Goal: Information Seeking & Learning: Learn about a topic

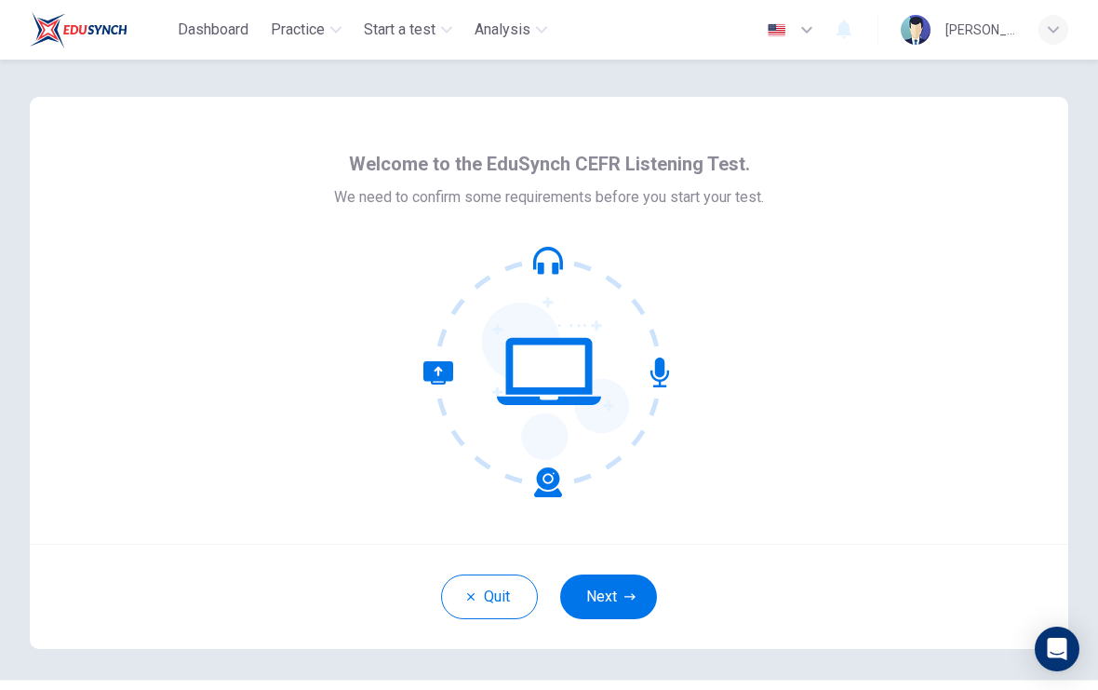
click at [632, 609] on button "Next" at bounding box center [608, 596] width 97 height 45
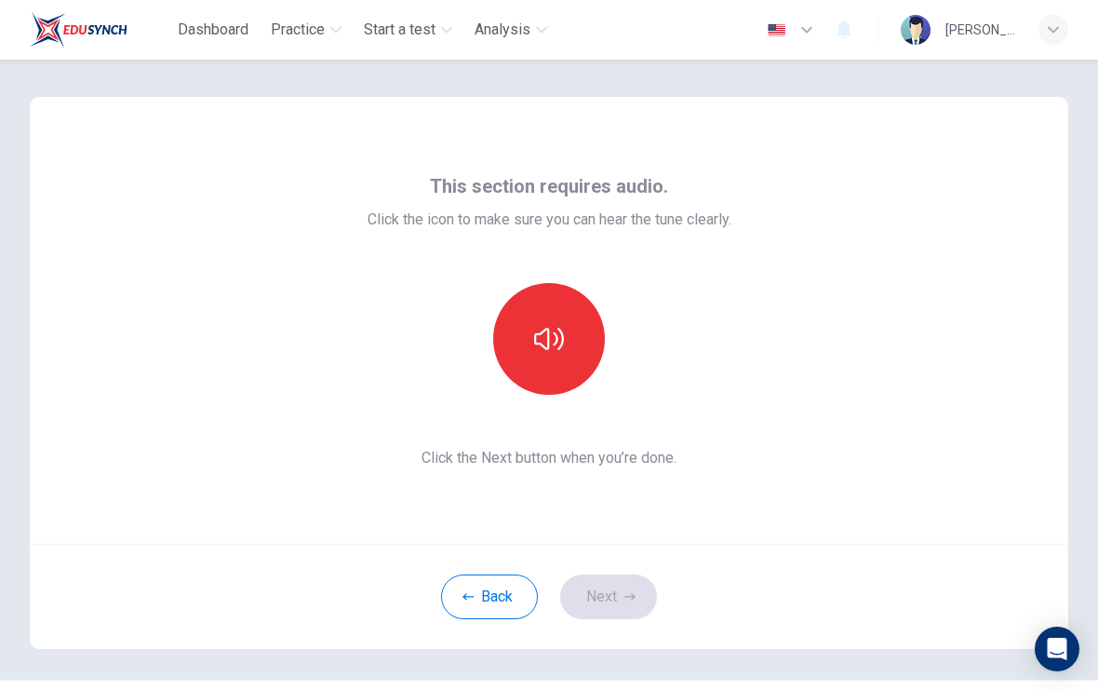
click at [542, 333] on icon "button" at bounding box center [549, 339] width 30 height 22
click at [562, 374] on button "button" at bounding box center [549, 339] width 112 height 112
click at [567, 346] on button "button" at bounding box center [549, 339] width 112 height 112
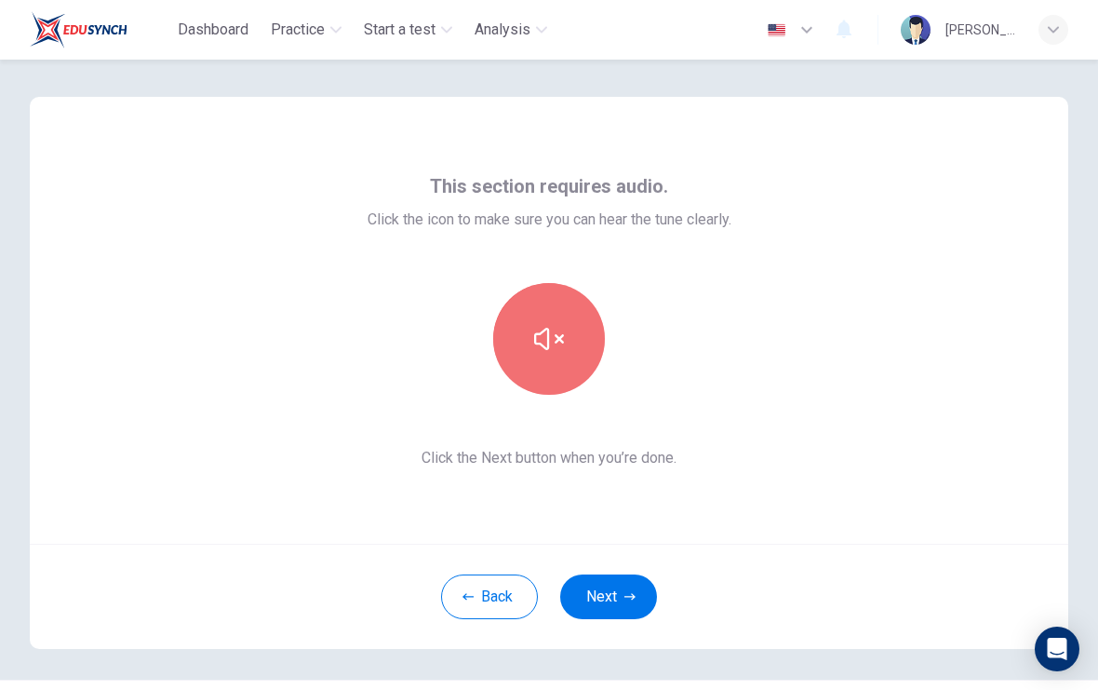
click at [578, 307] on button "button" at bounding box center [549, 339] width 112 height 112
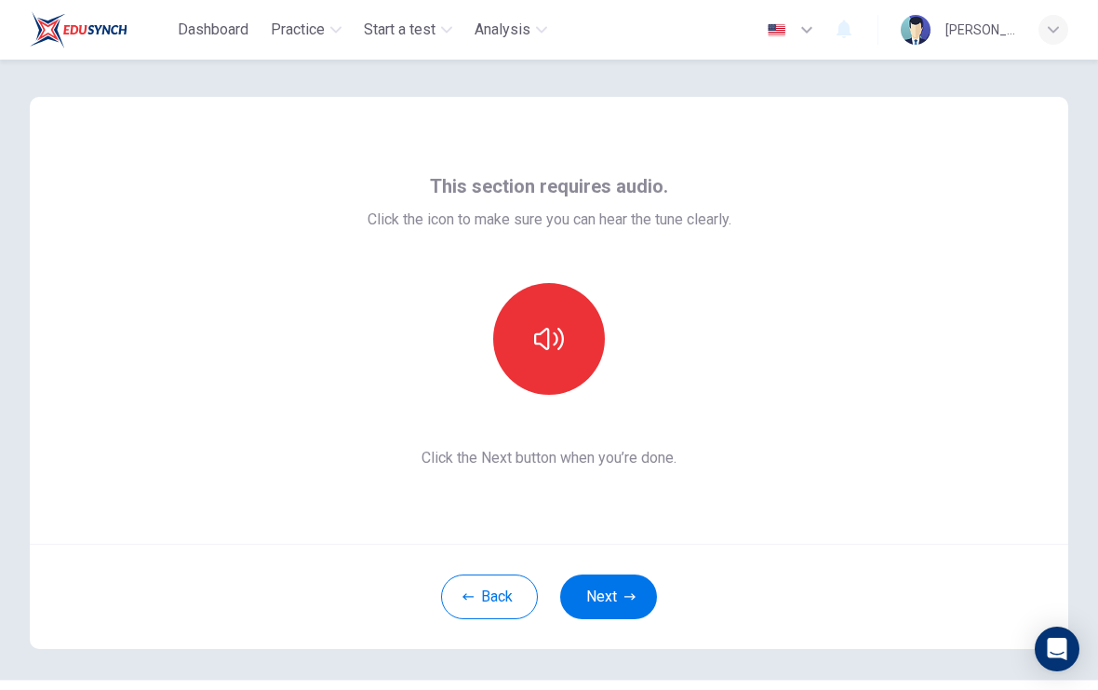
click at [623, 581] on button "Next" at bounding box center [608, 596] width 97 height 45
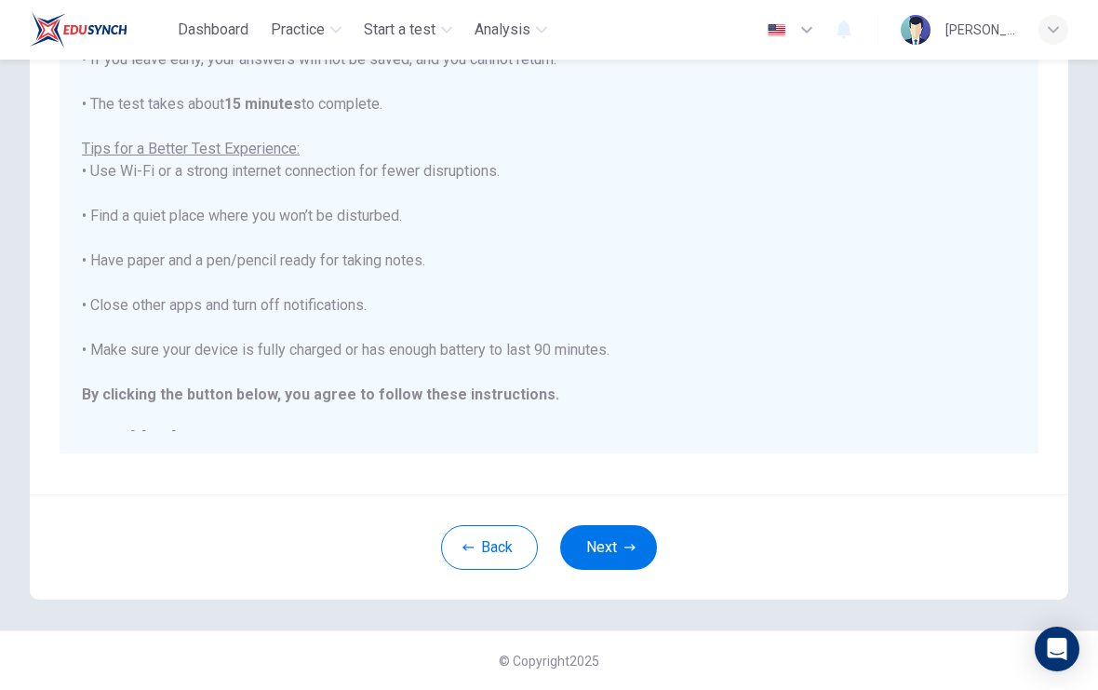
scroll to position [287, 0]
click at [630, 550] on icon "button" at bounding box center [629, 547] width 11 height 11
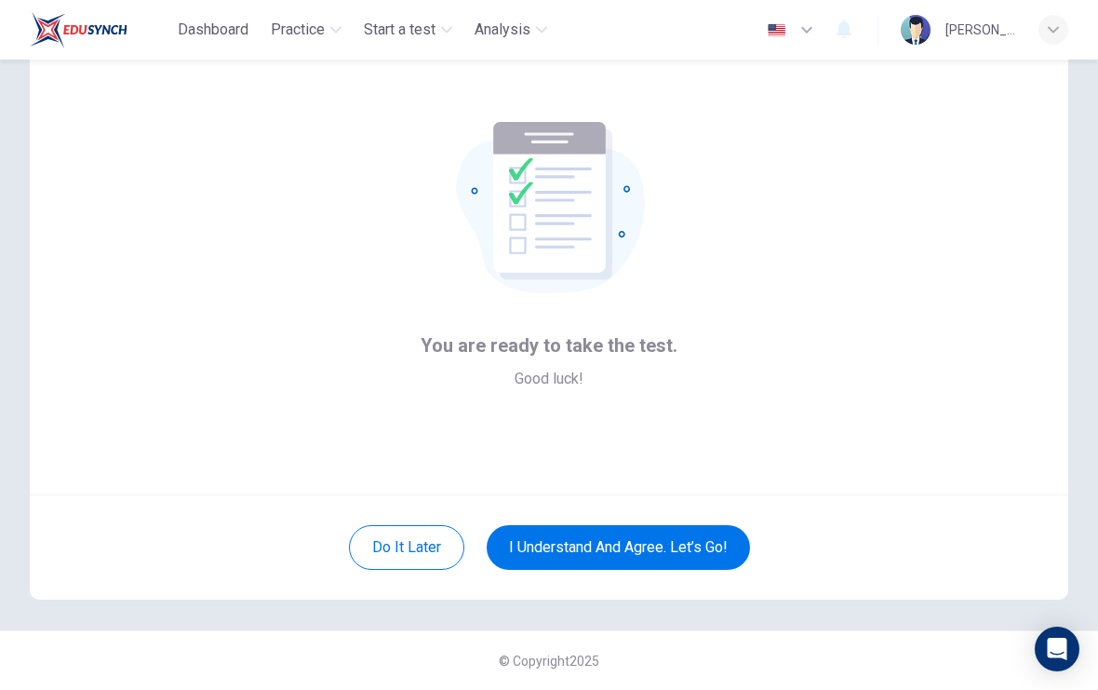
scroll to position [49, 0]
click at [688, 535] on button "I understand and agree. Let’s go!" at bounding box center [618, 547] width 263 height 45
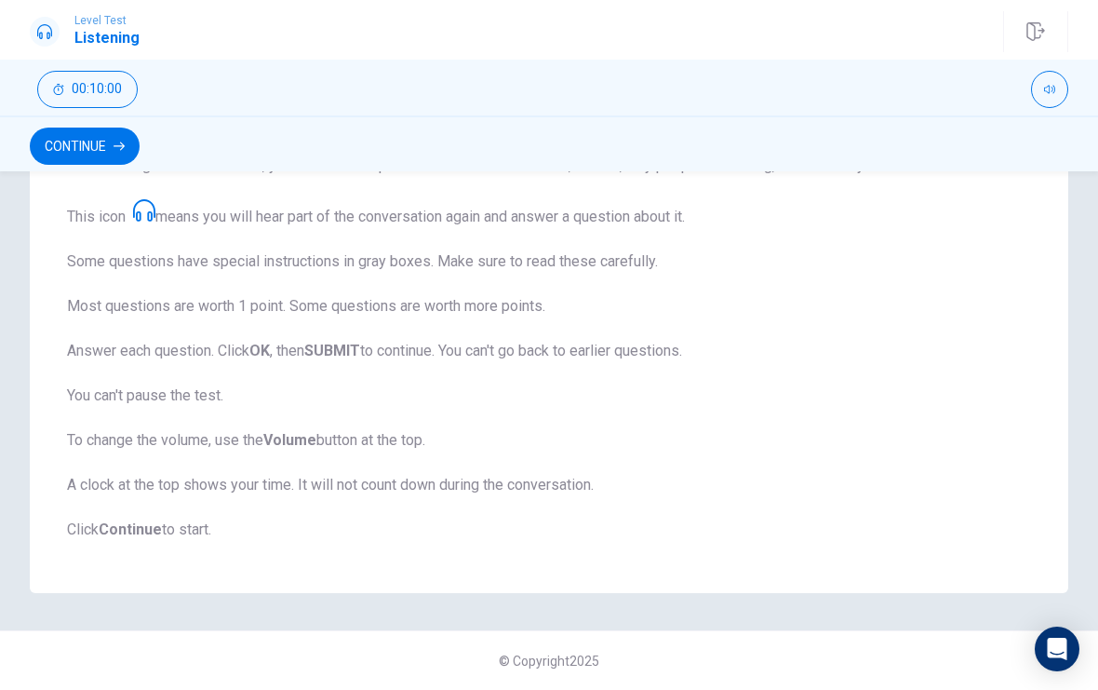
scroll to position [307, 0]
click at [111, 142] on button "Continue" at bounding box center [85, 145] width 110 height 37
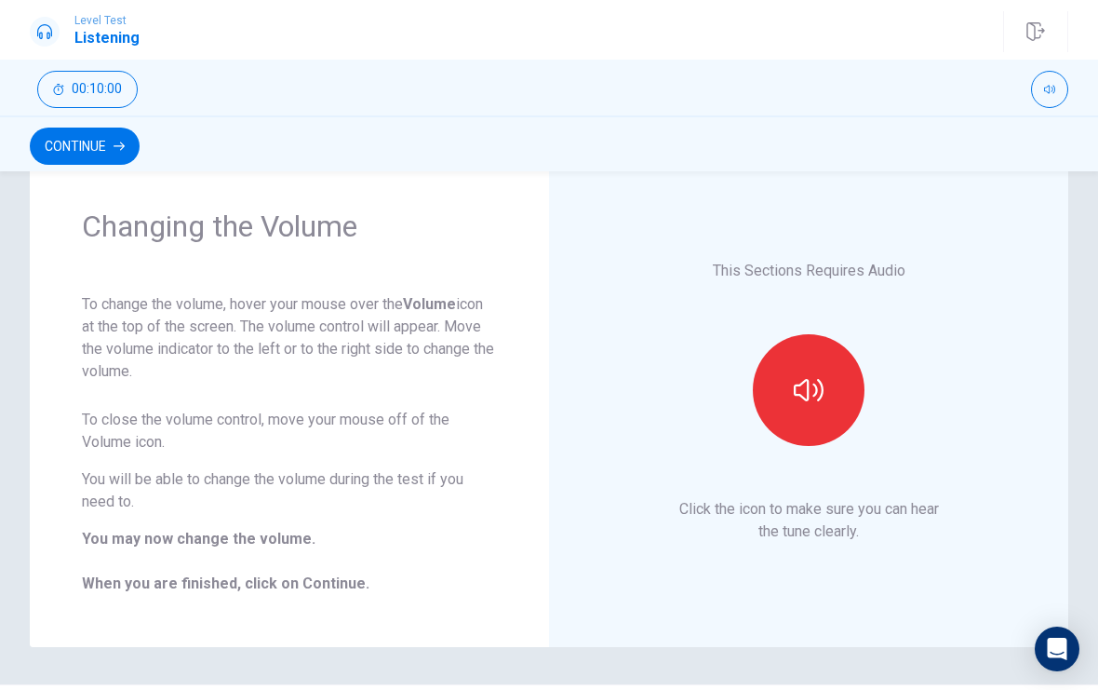
scroll to position [50, 0]
click at [819, 394] on icon "button" at bounding box center [809, 393] width 30 height 30
click at [71, 162] on button "Continue" at bounding box center [85, 145] width 110 height 37
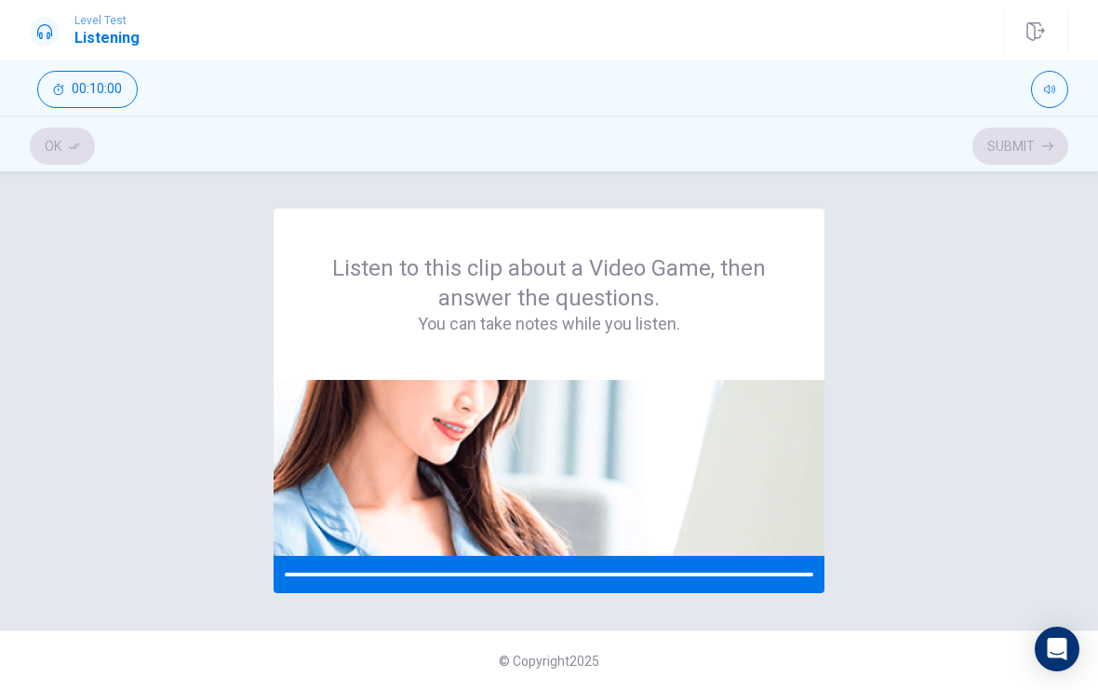
scroll to position [0, 0]
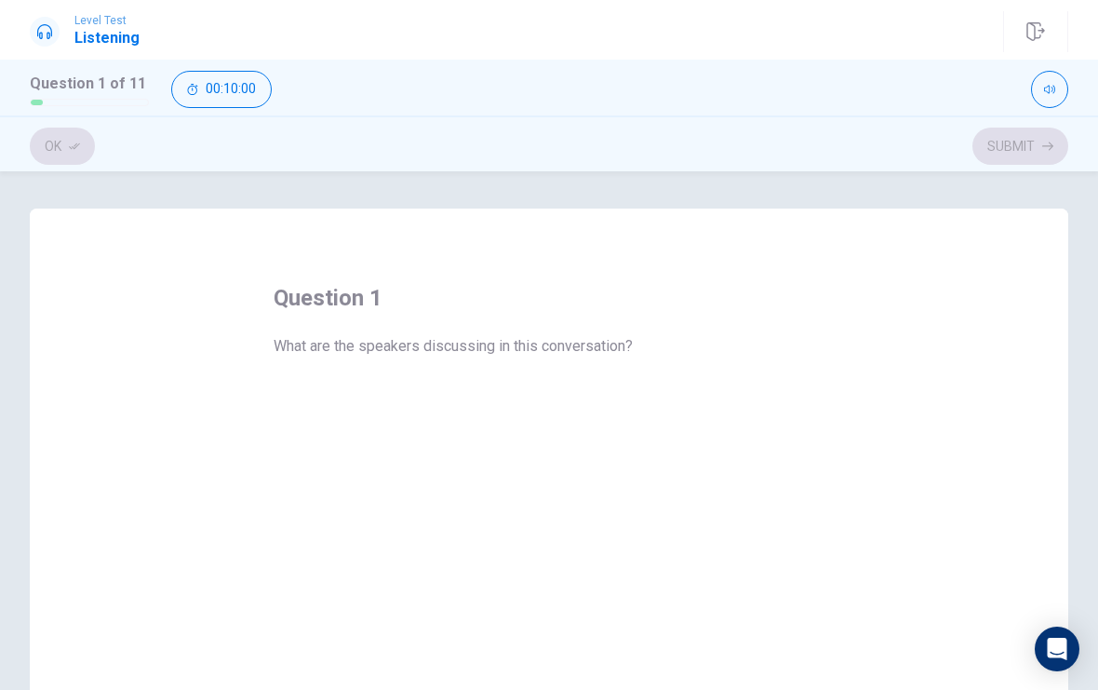
click at [730, 453] on button "B A new book series." at bounding box center [549, 449] width 551 height 47
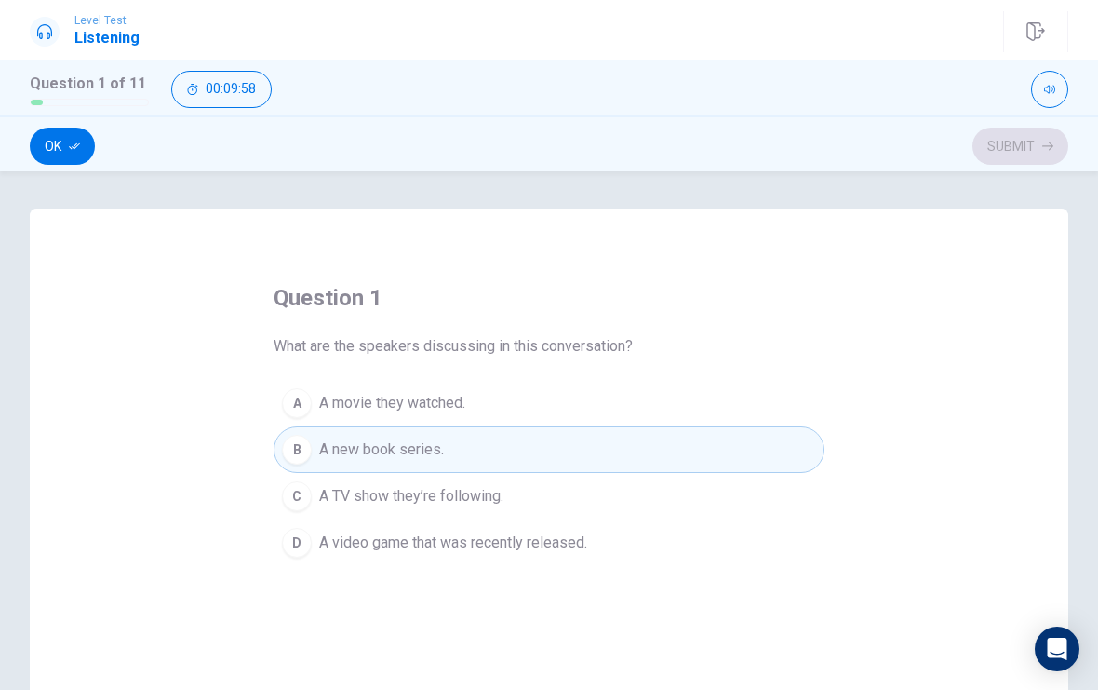
click at [590, 542] on button "D A video game that was recently released." at bounding box center [549, 542] width 551 height 47
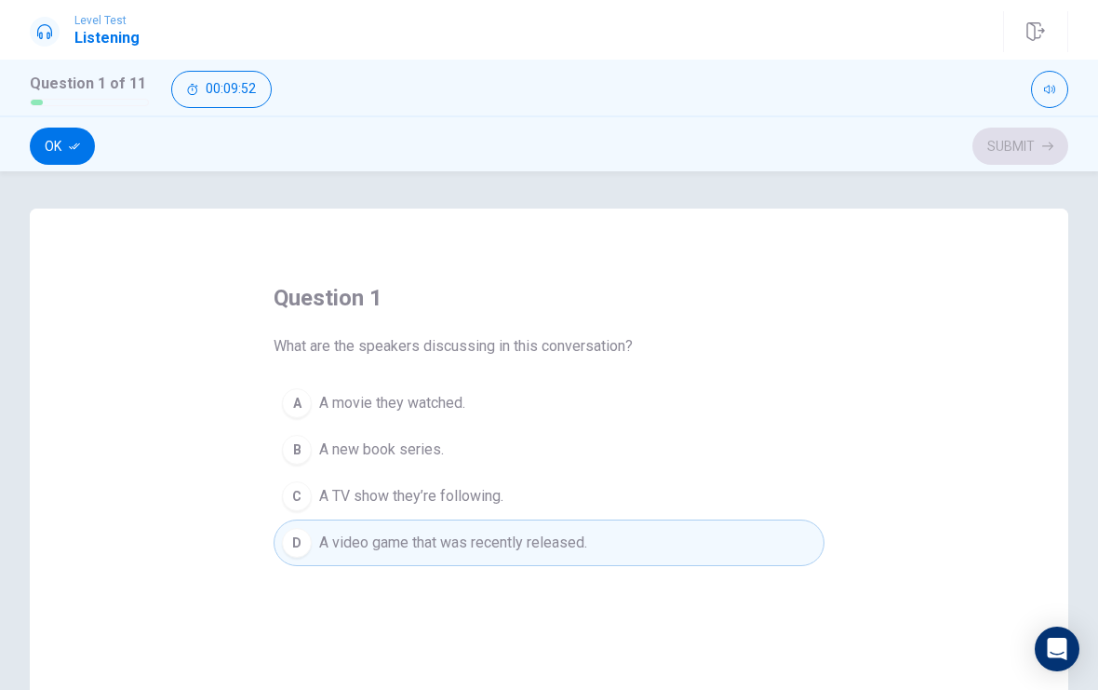
click at [68, 141] on button "Ok" at bounding box center [62, 145] width 65 height 37
click at [1026, 145] on button "Submit" at bounding box center [1020, 145] width 96 height 37
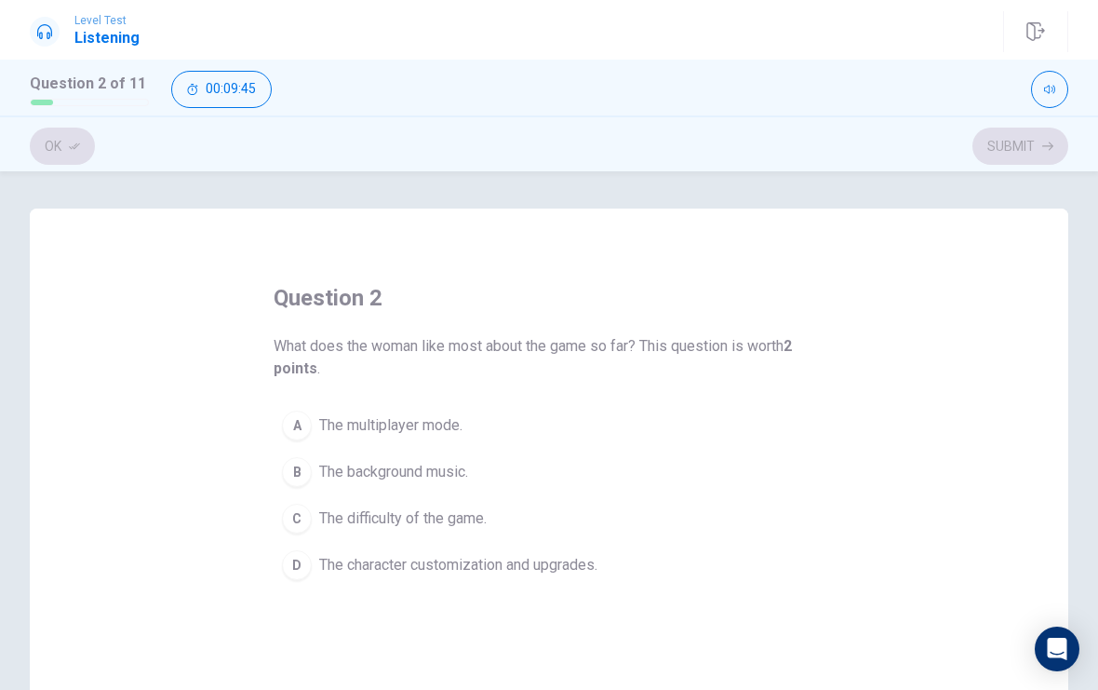
click at [555, 569] on span "The character customization and upgrades." at bounding box center [458, 565] width 278 height 22
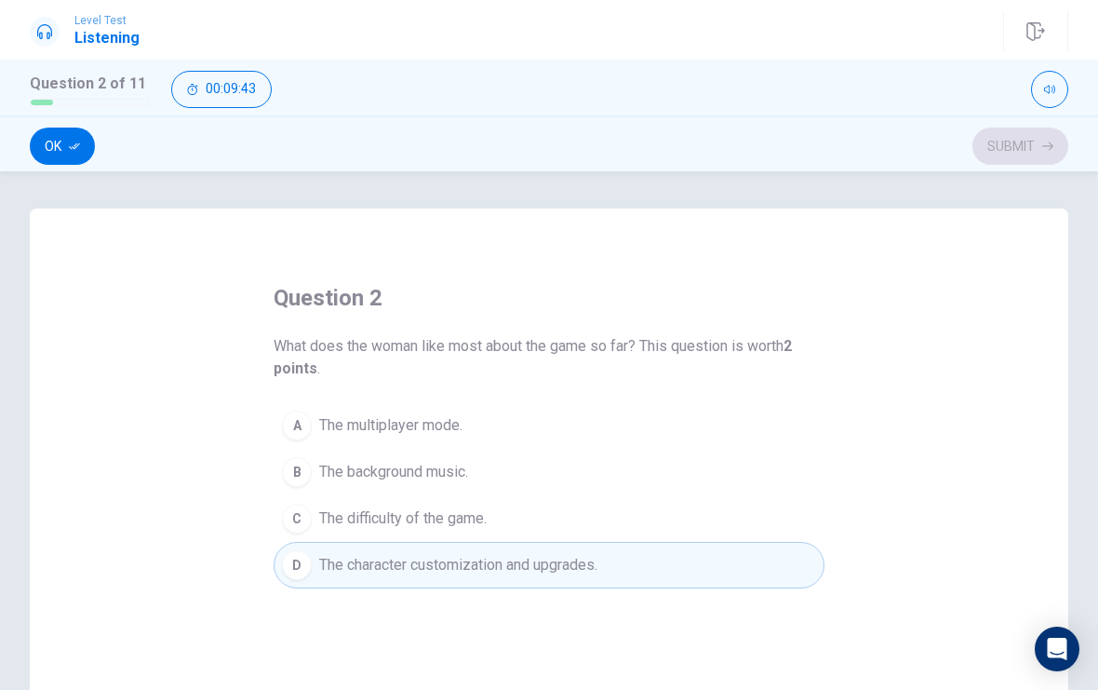
click at [74, 137] on button "Ok" at bounding box center [62, 145] width 65 height 37
click at [1038, 156] on button "Submit" at bounding box center [1020, 145] width 96 height 37
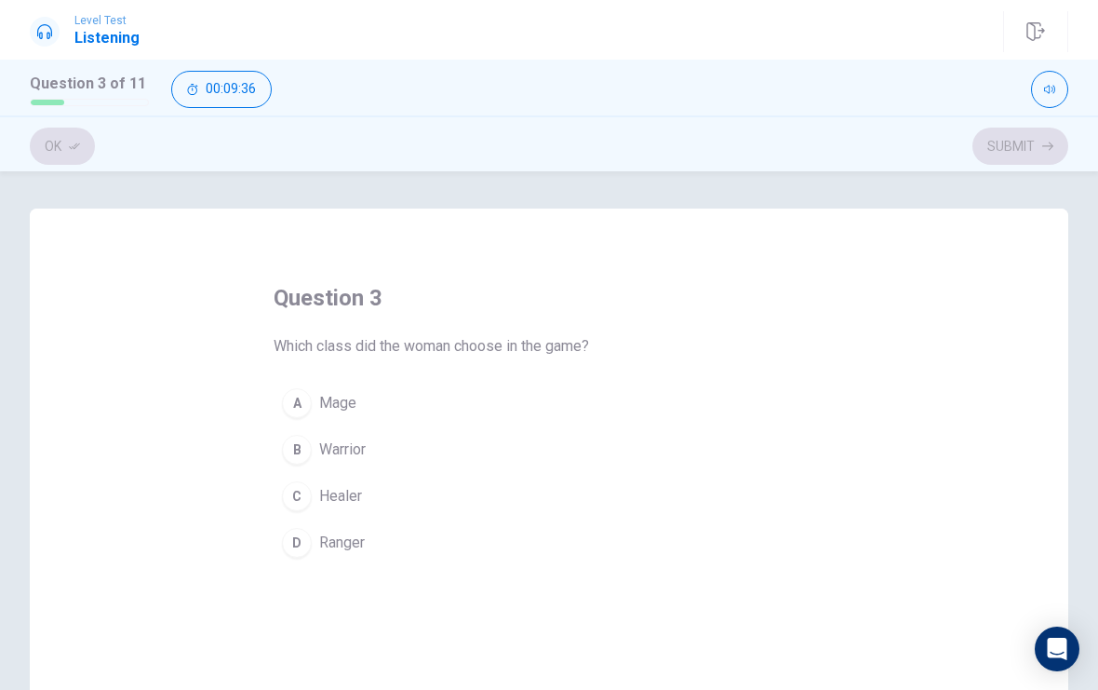
click at [371, 542] on button "D Ranger" at bounding box center [549, 542] width 551 height 47
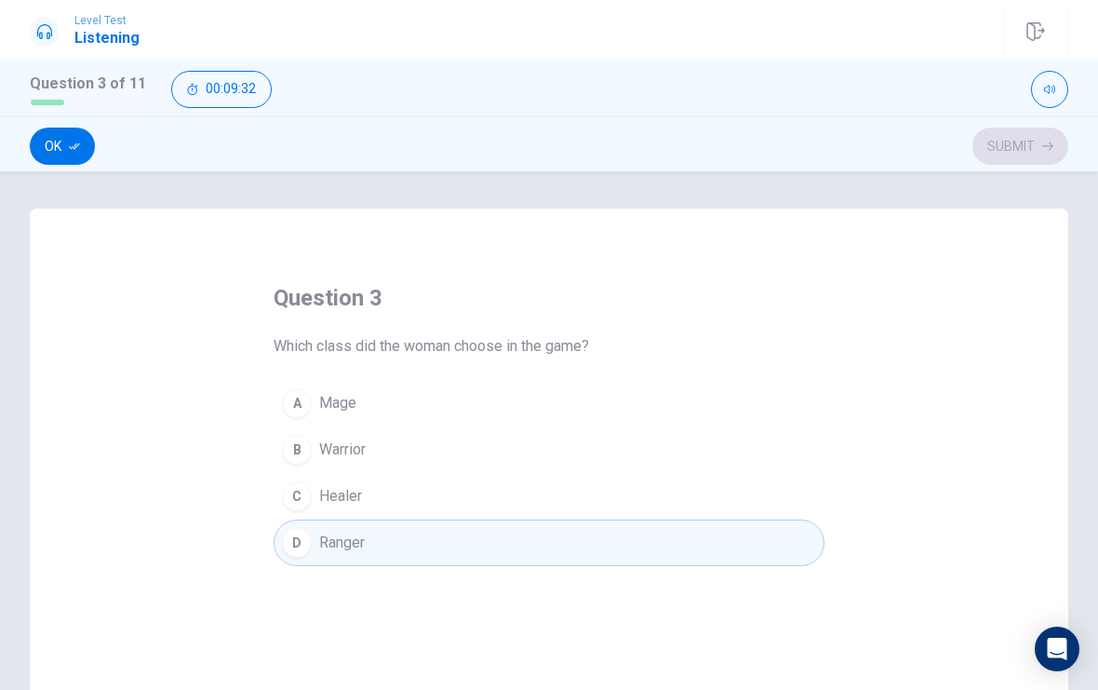
click at [70, 153] on button "Ok" at bounding box center [62, 145] width 65 height 37
click at [1012, 156] on button "Submit" at bounding box center [1020, 145] width 96 height 37
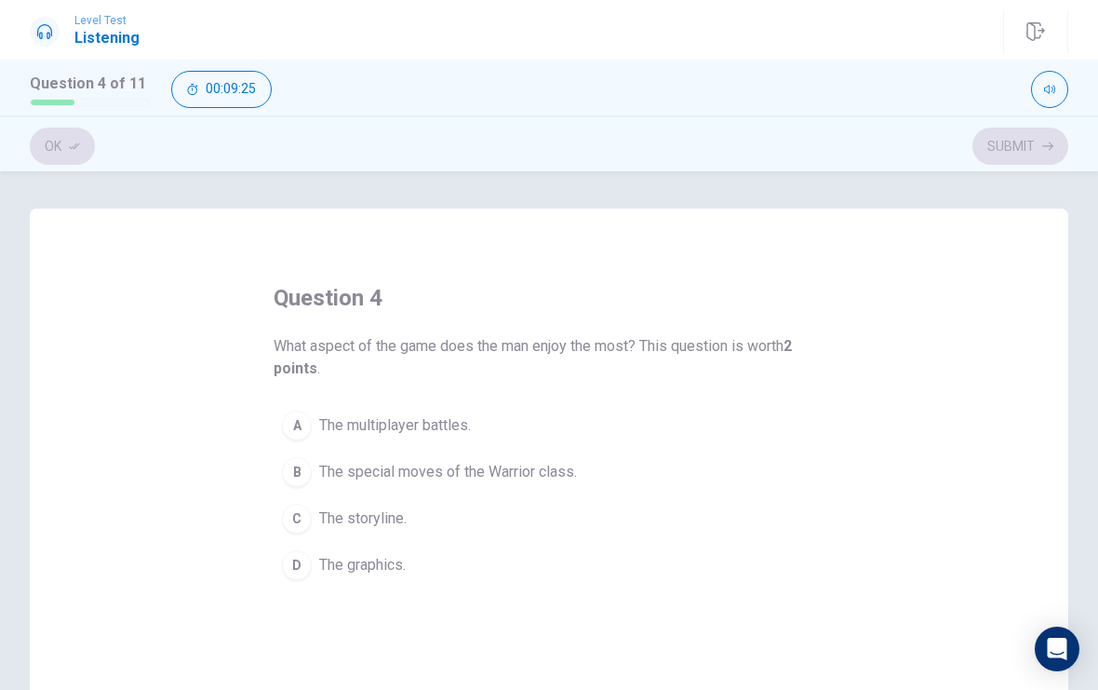
click at [475, 473] on span "The special moves of the Warrior class." at bounding box center [448, 472] width 258 height 22
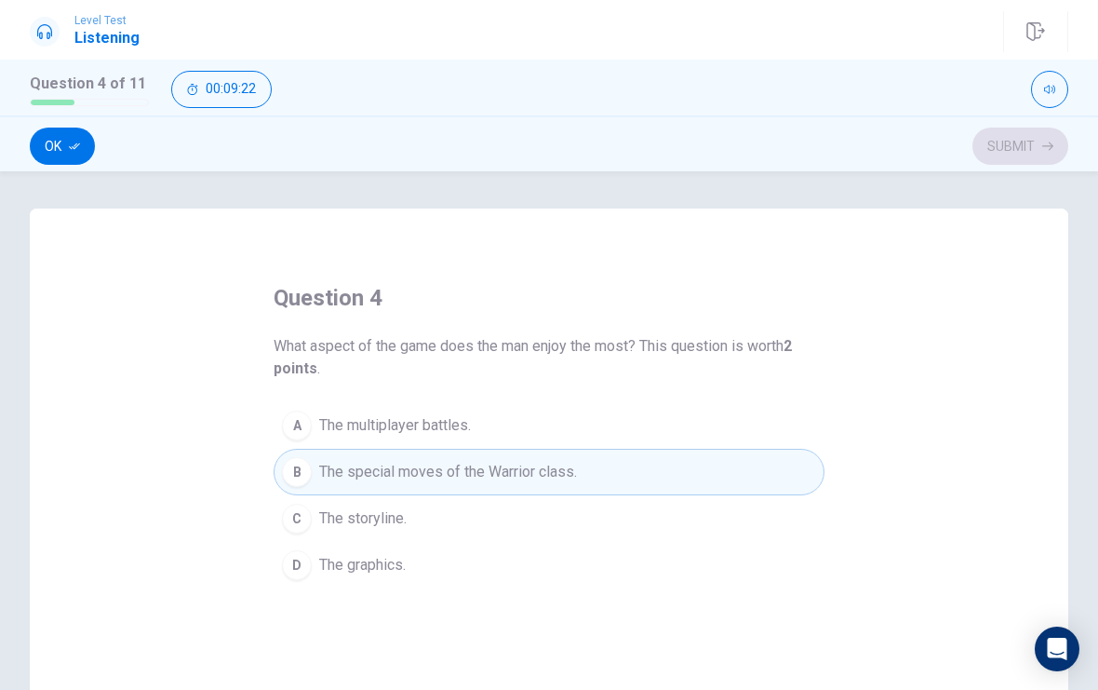
click at [478, 523] on button "C The storyline." at bounding box center [549, 518] width 551 height 47
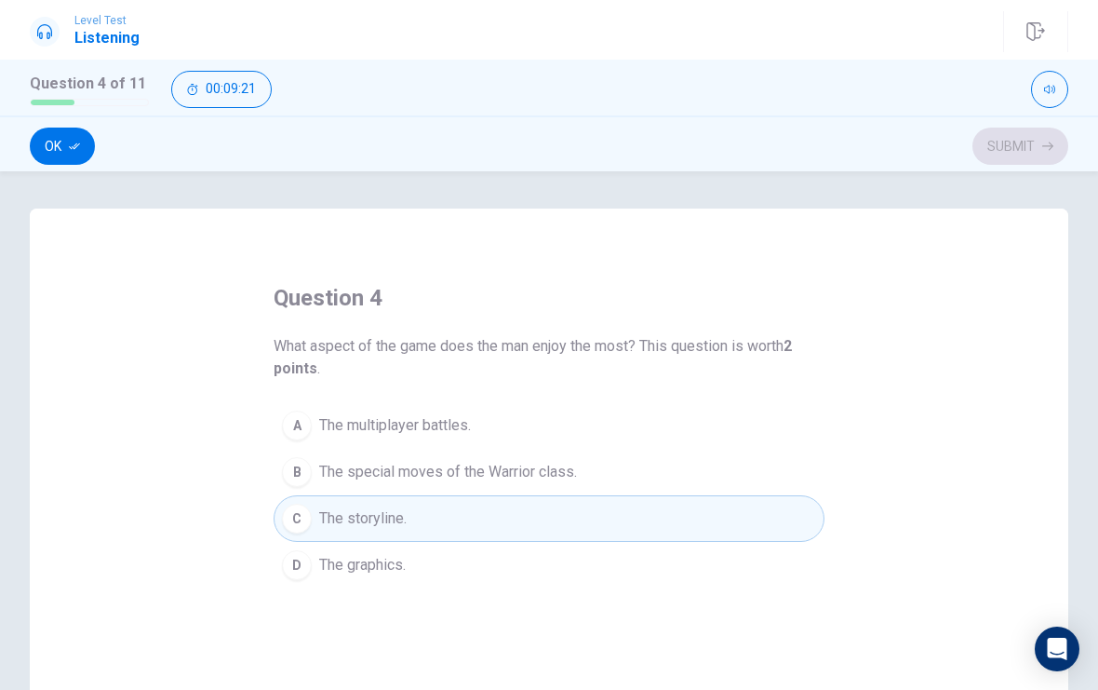
click at [497, 469] on span "The special moves of the Warrior class." at bounding box center [448, 472] width 258 height 22
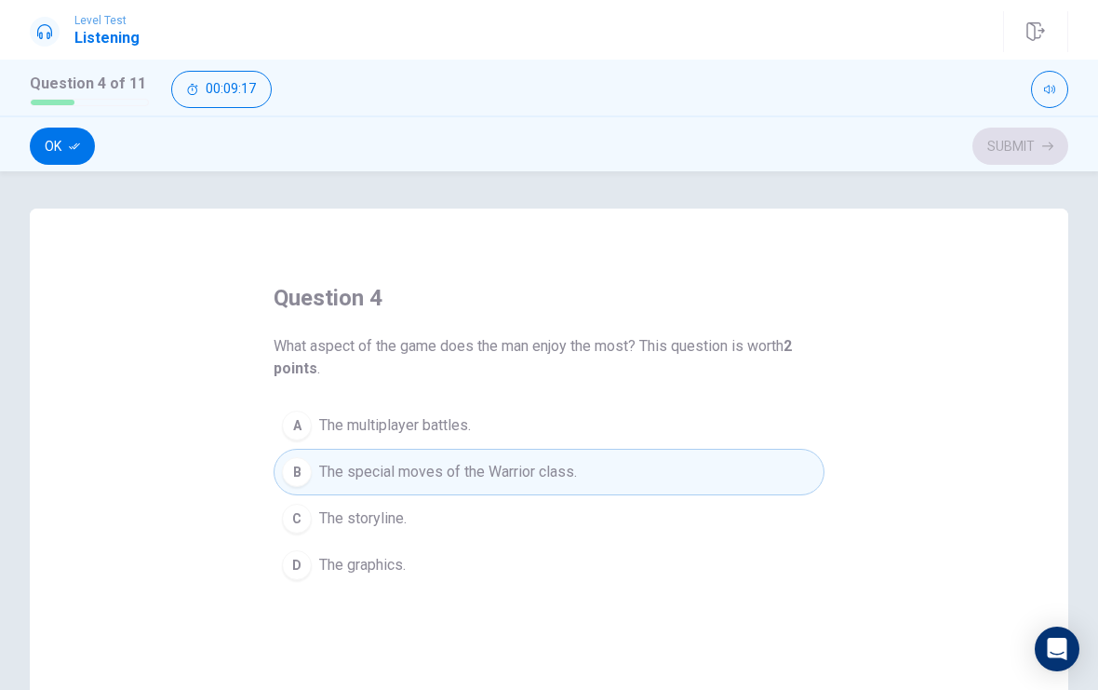
click at [74, 143] on icon "button" at bounding box center [74, 146] width 11 height 11
click at [1027, 149] on button "Submit" at bounding box center [1020, 145] width 96 height 37
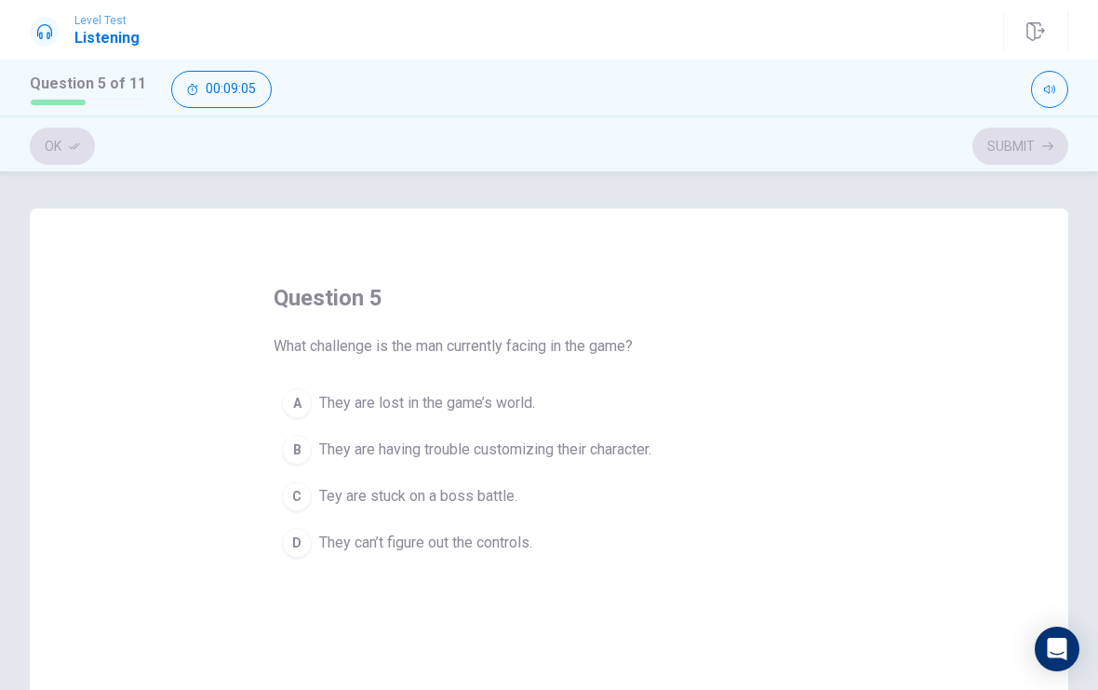
click at [366, 494] on span "Tey are stuck on a boss battle." at bounding box center [418, 496] width 198 height 22
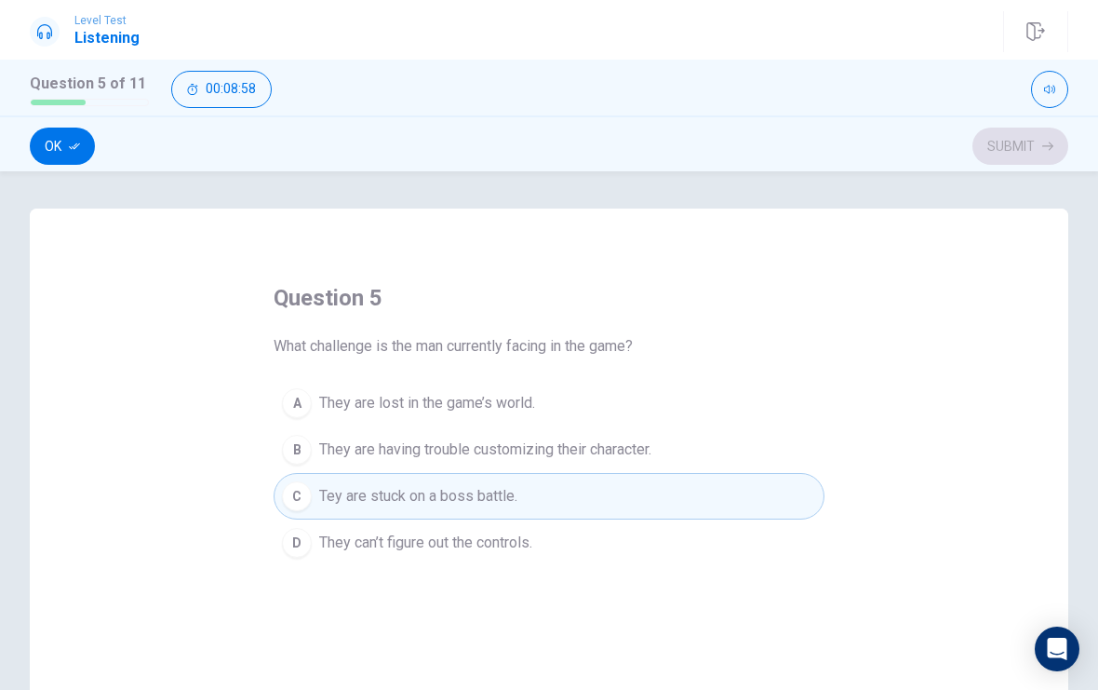
click at [76, 154] on button "Ok" at bounding box center [62, 145] width 65 height 37
click at [1038, 154] on button "Submit" at bounding box center [1020, 145] width 96 height 37
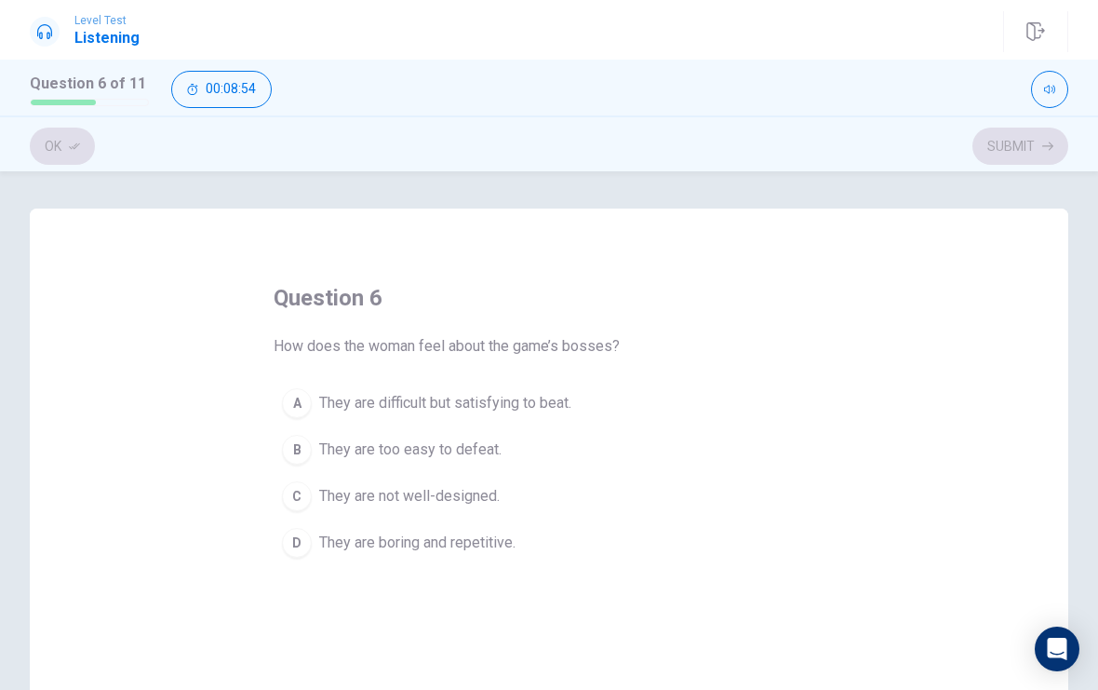
click at [529, 408] on span "They are difficult but satisfying to beat." at bounding box center [445, 403] width 252 height 22
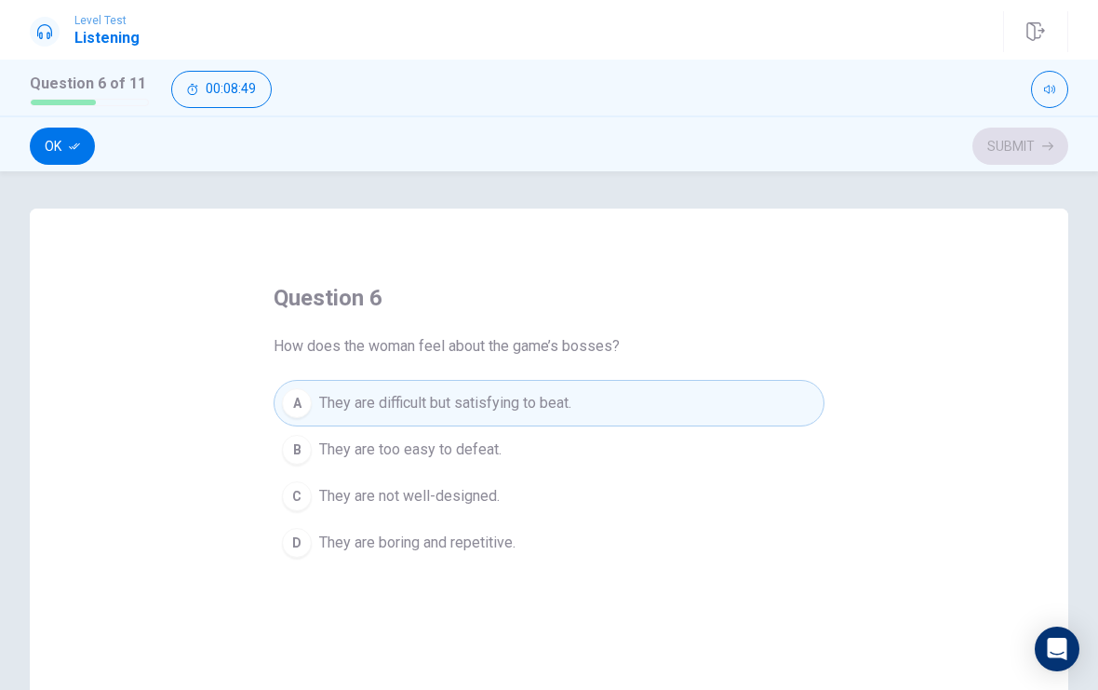
click at [61, 144] on button "Ok" at bounding box center [62, 145] width 65 height 37
click at [1033, 148] on button "Submit" at bounding box center [1020, 145] width 96 height 37
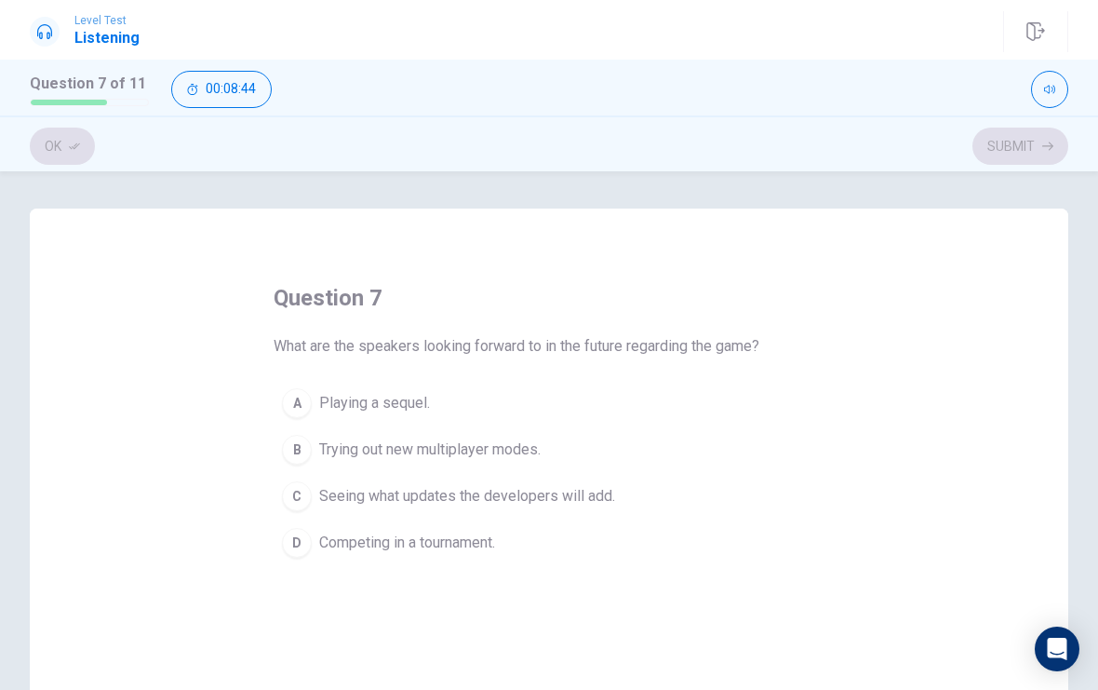
click at [571, 497] on span "Seeing what updates the developers will add." at bounding box center [467, 496] width 296 height 22
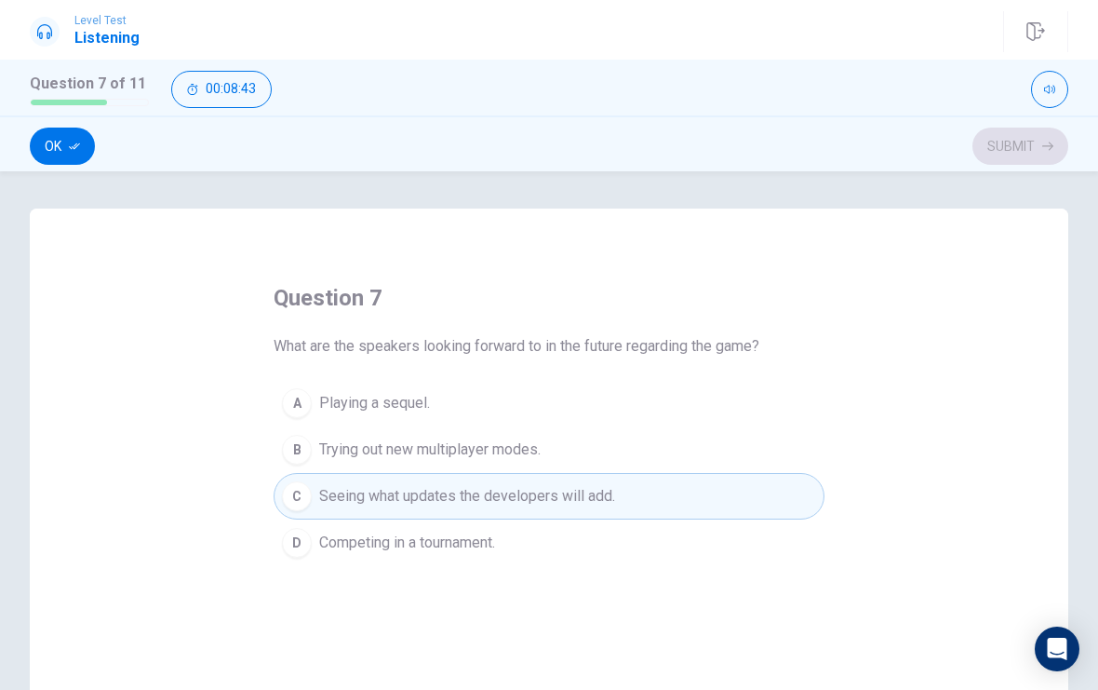
click at [62, 143] on button "Ok" at bounding box center [62, 145] width 65 height 37
click at [1022, 146] on button "Submit" at bounding box center [1020, 145] width 96 height 37
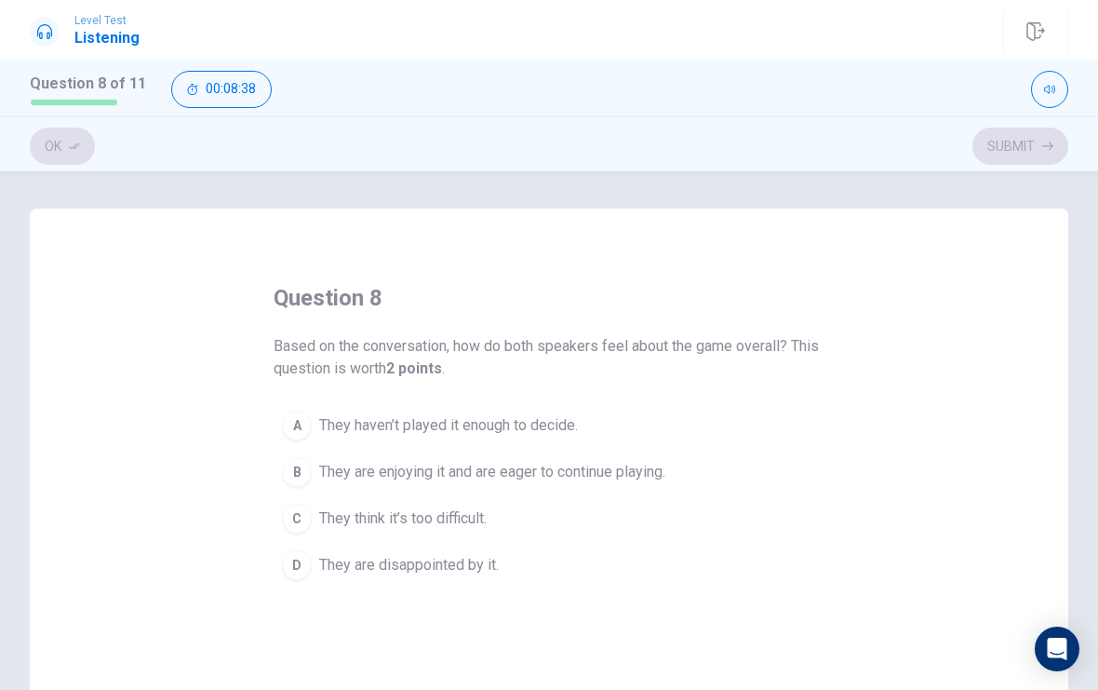
click at [507, 483] on button "B They are enjoying it and are eager to continue playing." at bounding box center [549, 472] width 551 height 47
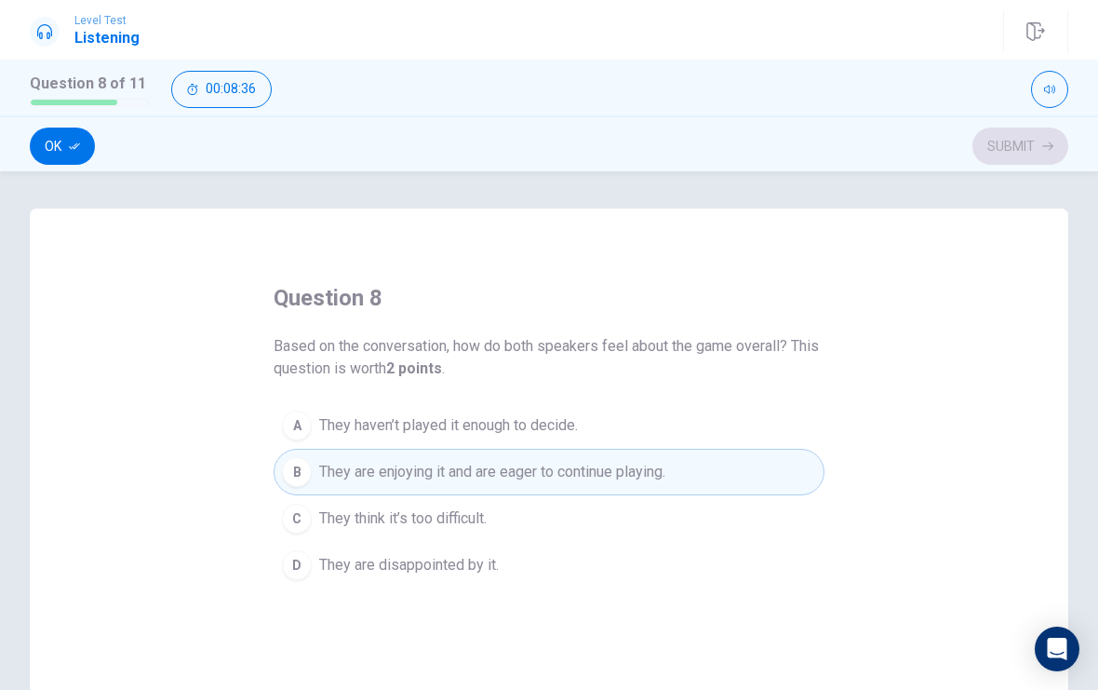
click at [484, 531] on button "C They think it’s too difficult." at bounding box center [549, 518] width 551 height 47
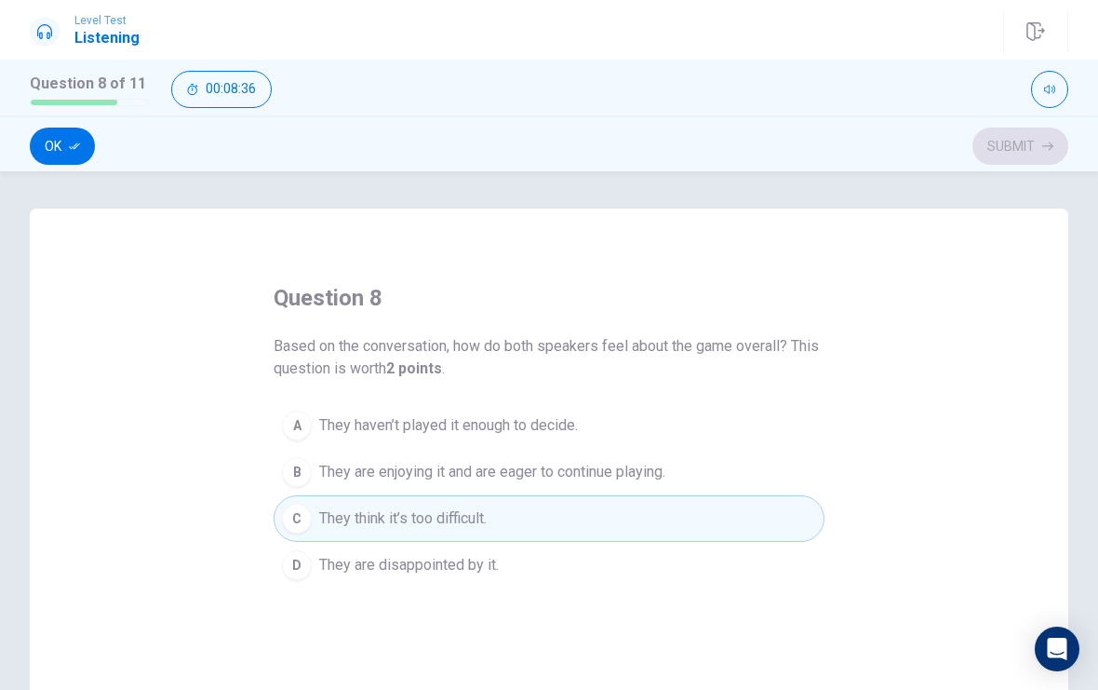
click at [534, 472] on span "They are enjoying it and are eager to continue playing." at bounding box center [492, 472] width 346 height 22
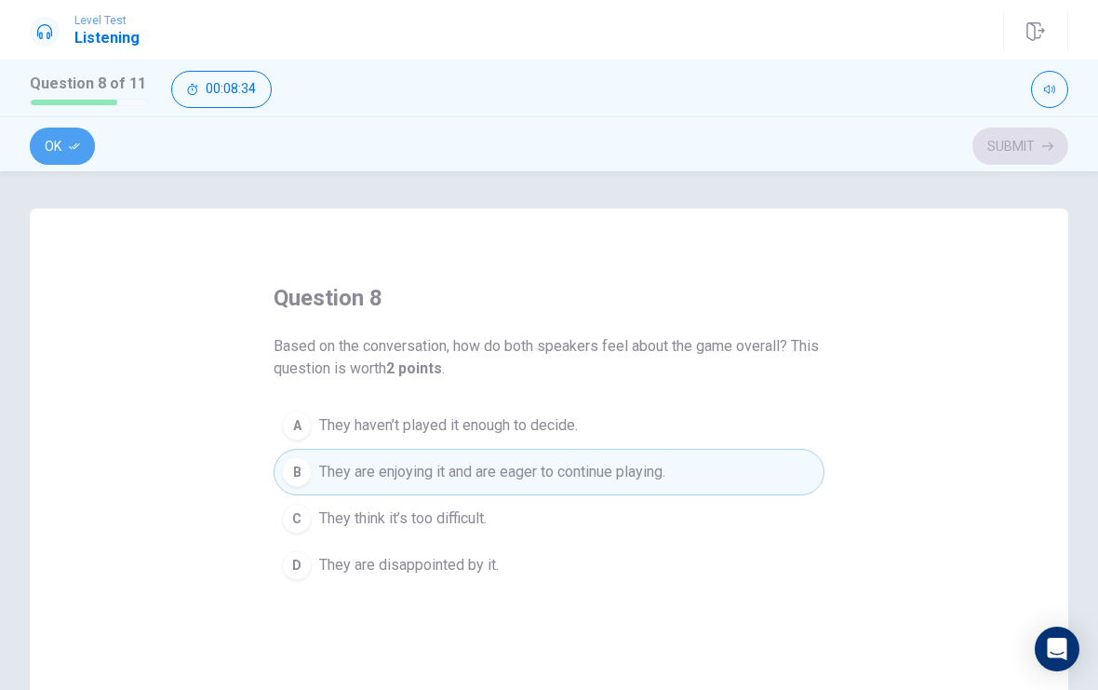
click at [62, 135] on button "Ok" at bounding box center [62, 145] width 65 height 37
click at [1031, 145] on button "Submit" at bounding box center [1020, 145] width 96 height 37
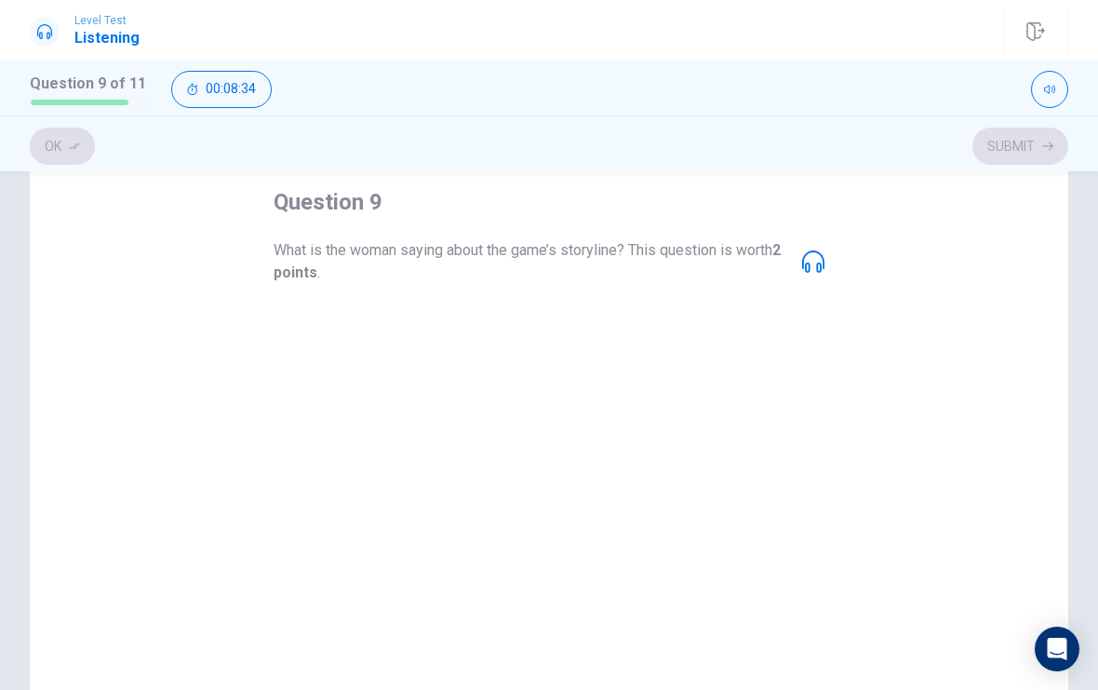
scroll to position [86, 0]
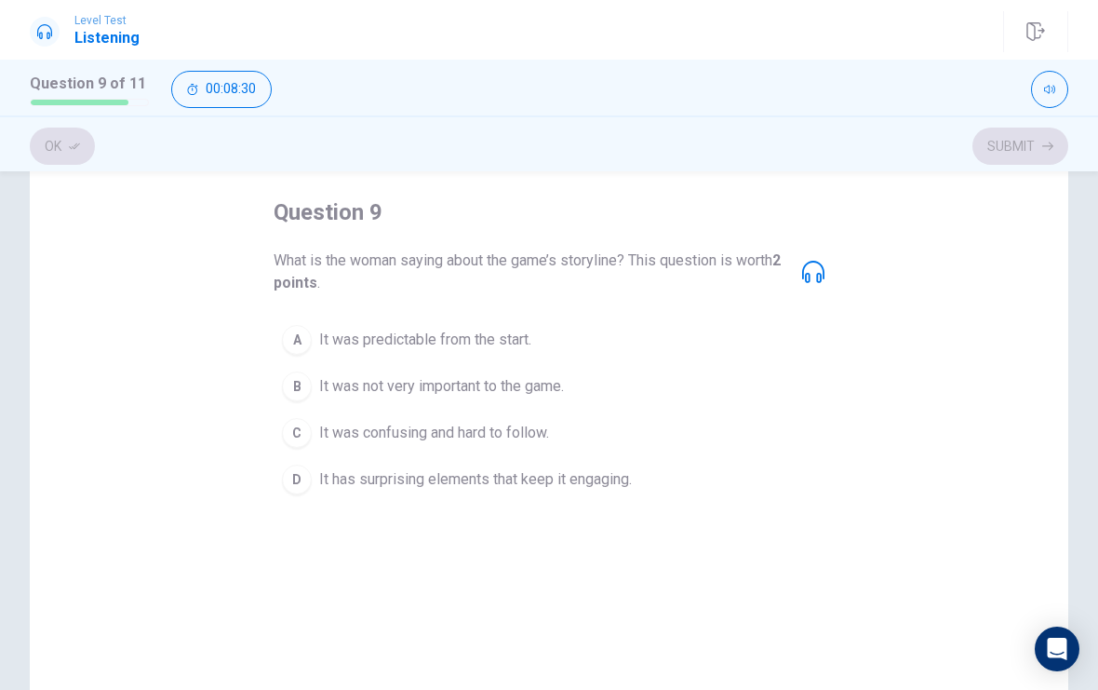
click at [610, 483] on span "It has surprising elements that keep it engaging." at bounding box center [475, 479] width 313 height 22
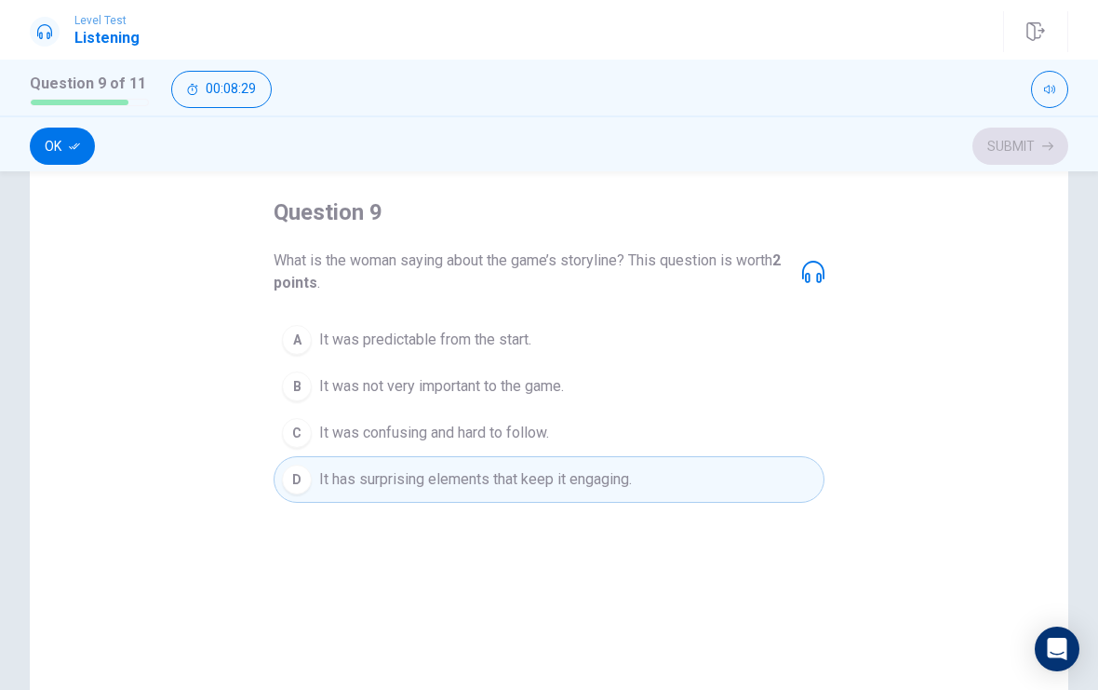
click at [632, 417] on button "C It was confusing and hard to follow." at bounding box center [549, 432] width 551 height 47
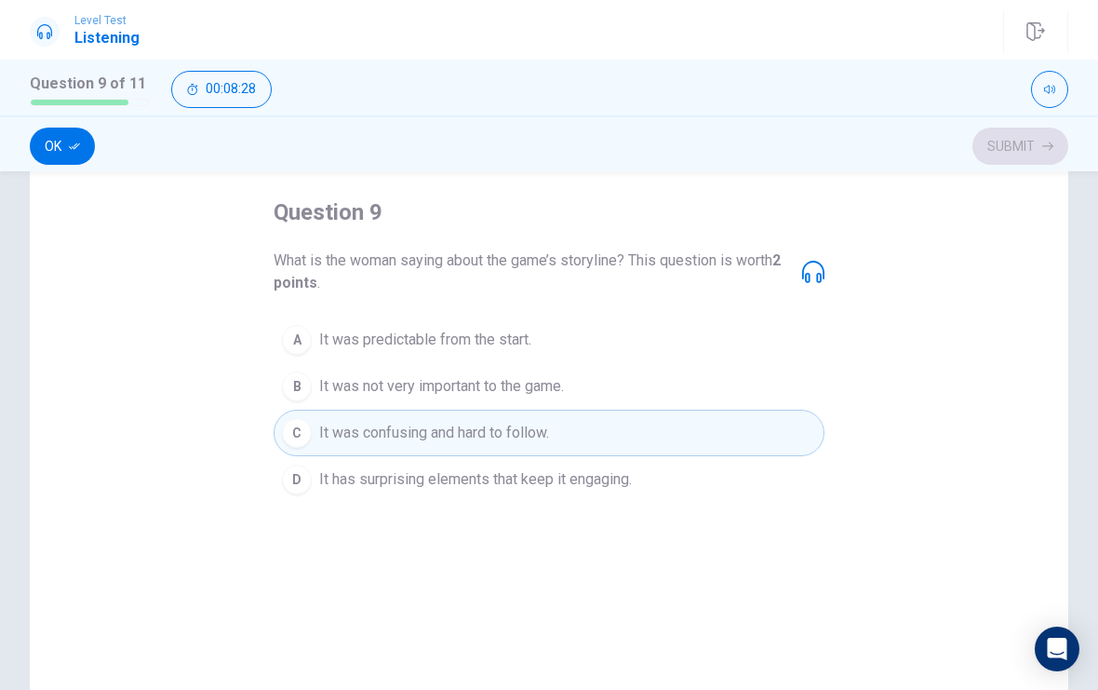
click at [625, 467] on button "D It has surprising elements that keep it engaging." at bounding box center [549, 479] width 551 height 47
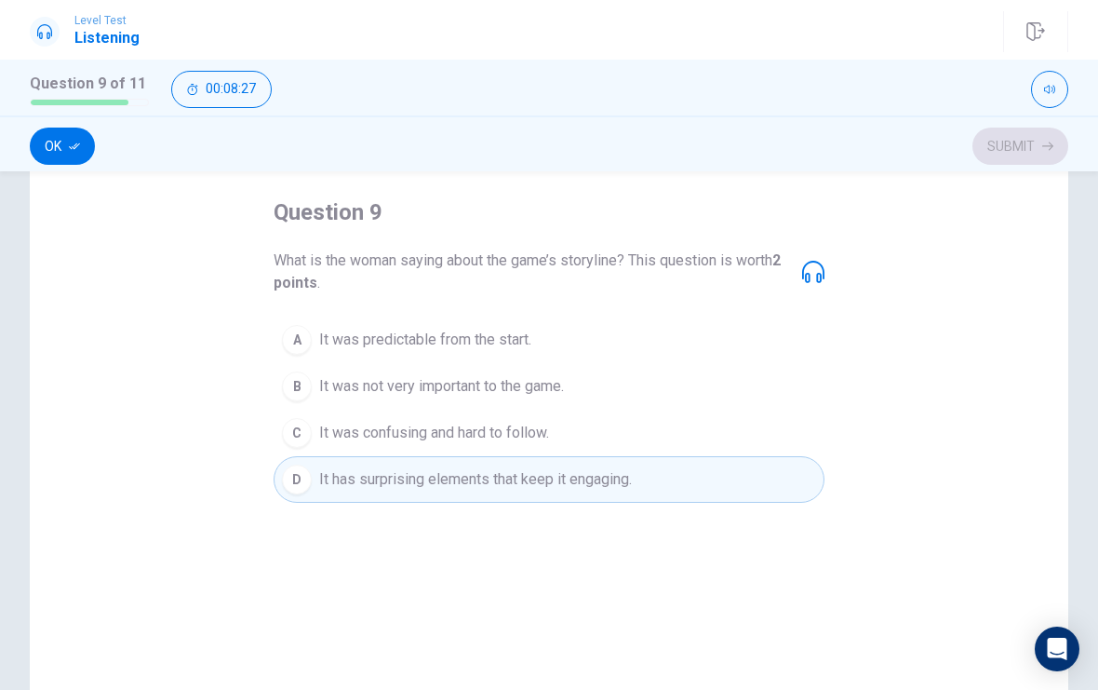
click at [797, 275] on div "What is the woman saying about the game’s storyline? This question is worth 2 p…" at bounding box center [549, 271] width 551 height 45
click at [815, 271] on icon at bounding box center [813, 272] width 22 height 22
click at [51, 135] on button "Ok" at bounding box center [62, 145] width 65 height 37
click at [1021, 143] on button "Submit" at bounding box center [1020, 145] width 96 height 37
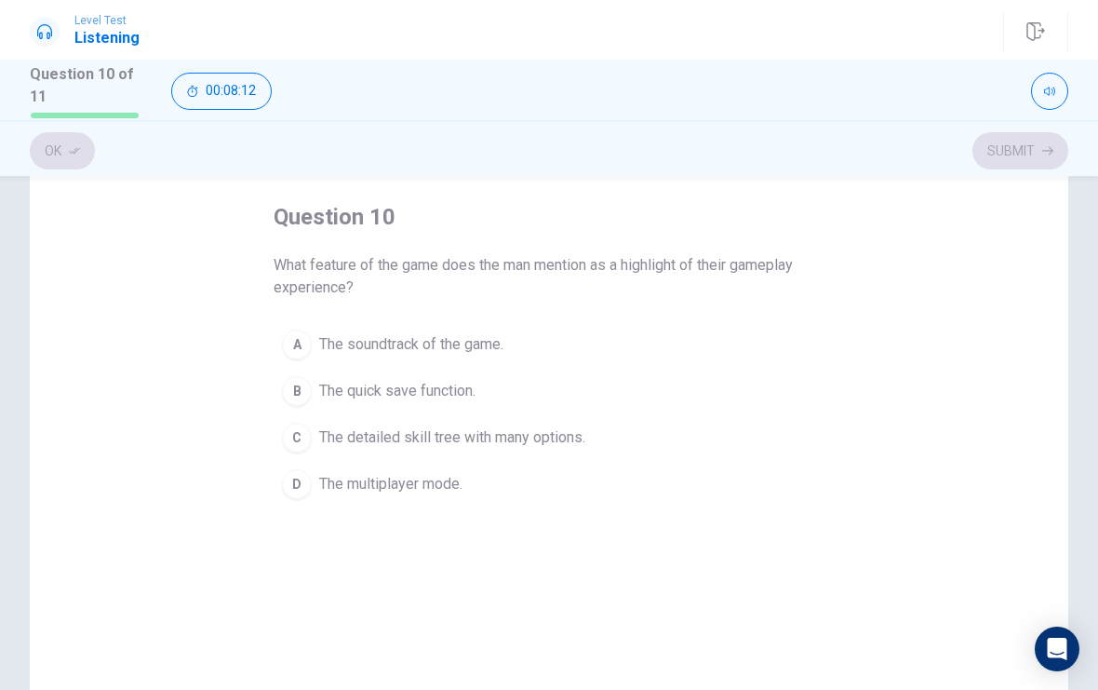
click at [579, 435] on span "The detailed skill tree with many options." at bounding box center [452, 437] width 266 height 22
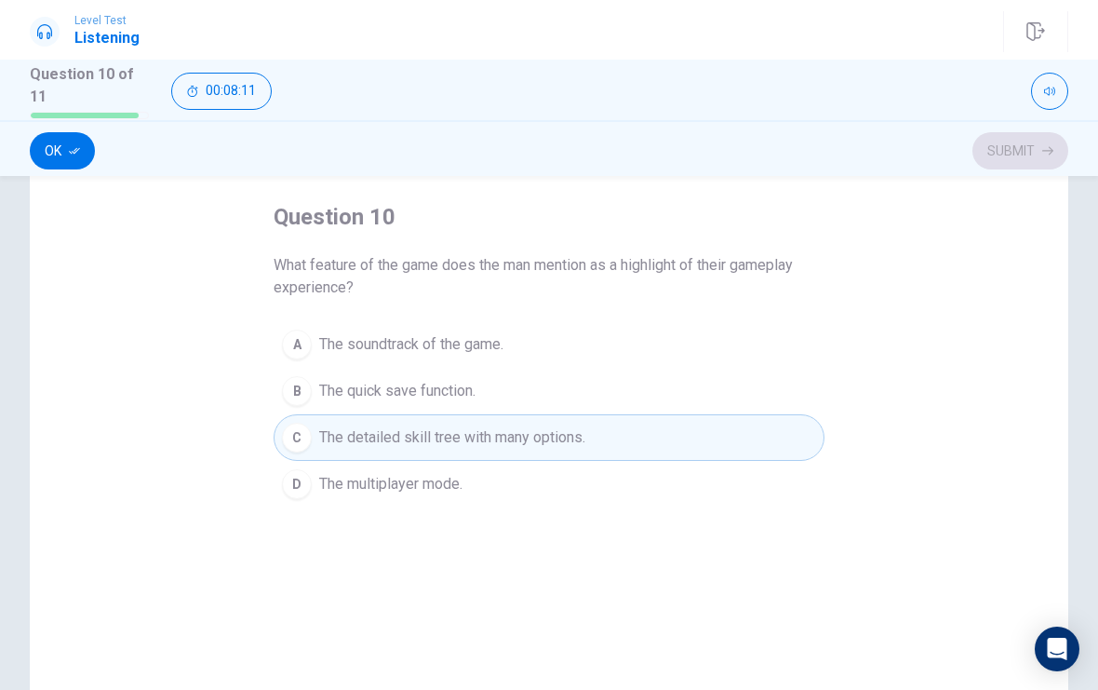
click at [79, 147] on icon "button" at bounding box center [74, 150] width 11 height 11
click at [990, 154] on button "Submit" at bounding box center [1020, 150] width 96 height 37
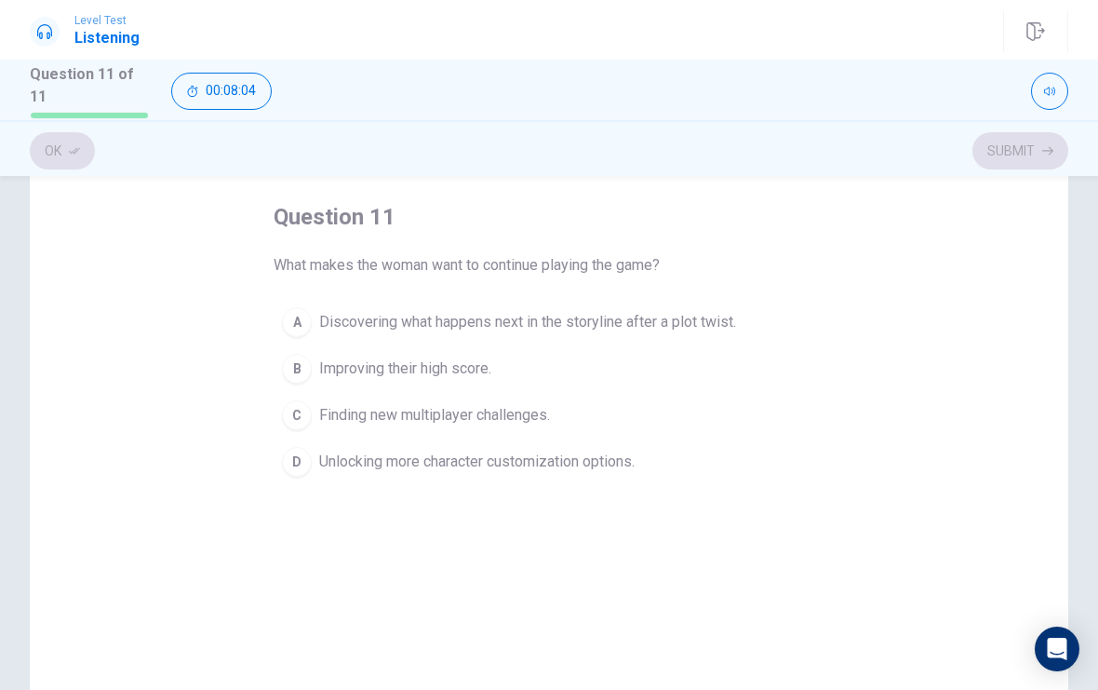
click at [698, 324] on span "Discovering what happens next in the storyline after a plot twist." at bounding box center [527, 322] width 417 height 22
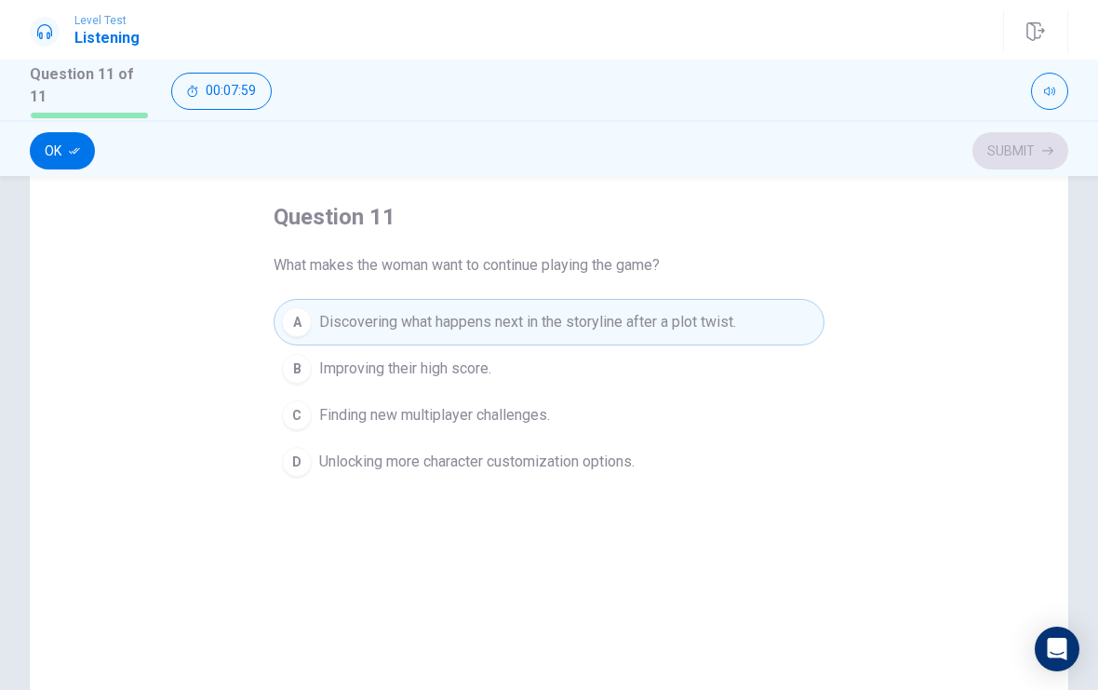
click at [66, 144] on button "Ok" at bounding box center [62, 150] width 65 height 37
click at [1019, 146] on button "Submit" at bounding box center [1020, 150] width 96 height 37
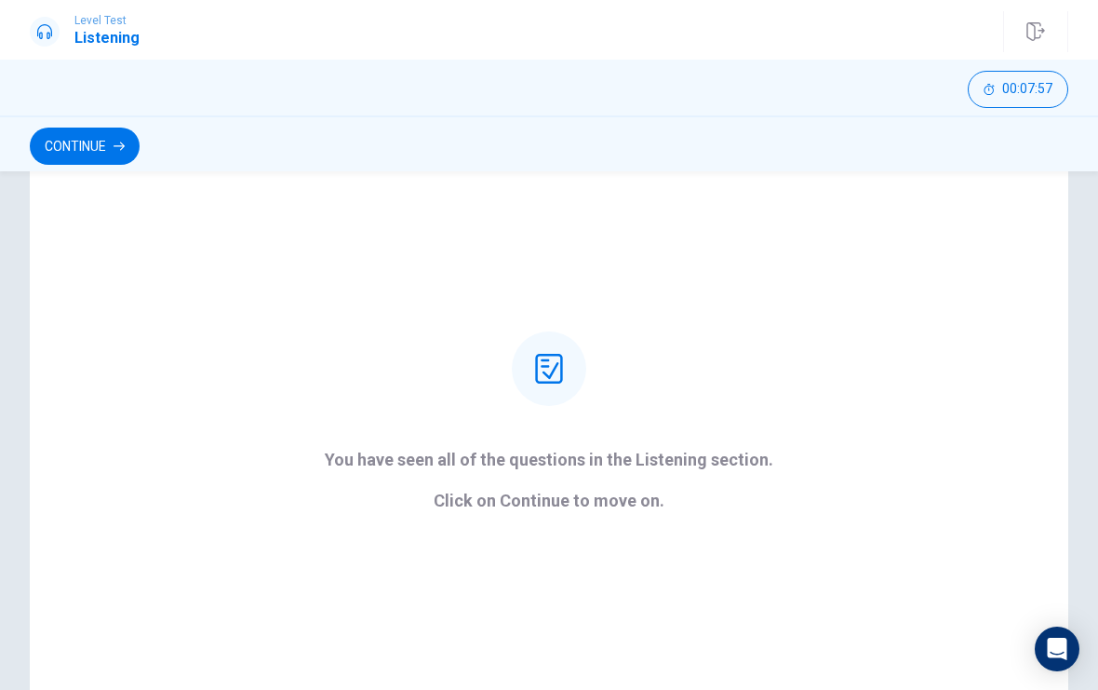
click at [75, 151] on button "Continue" at bounding box center [85, 145] width 110 height 37
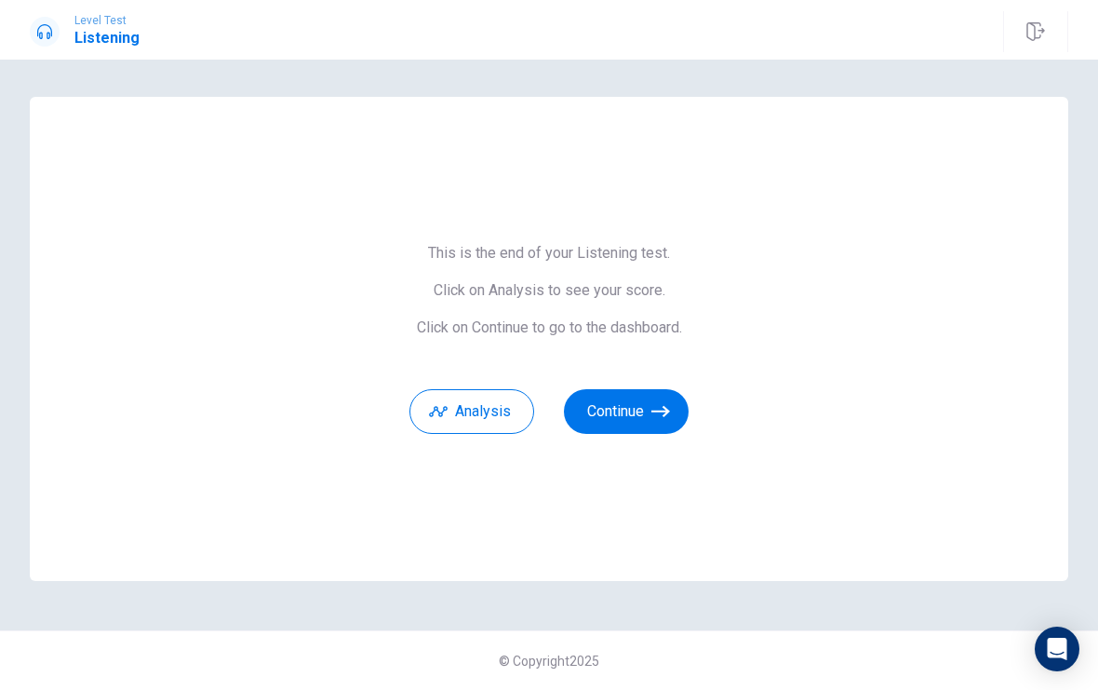
click at [637, 408] on button "Continue" at bounding box center [626, 411] width 125 height 45
